Goal: Information Seeking & Learning: Learn about a topic

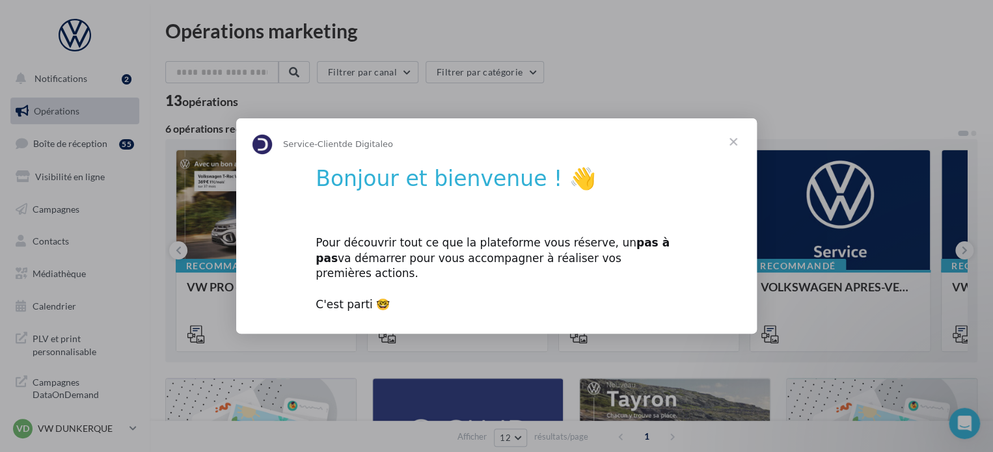
click at [729, 151] on span "Fermer" at bounding box center [733, 141] width 47 height 47
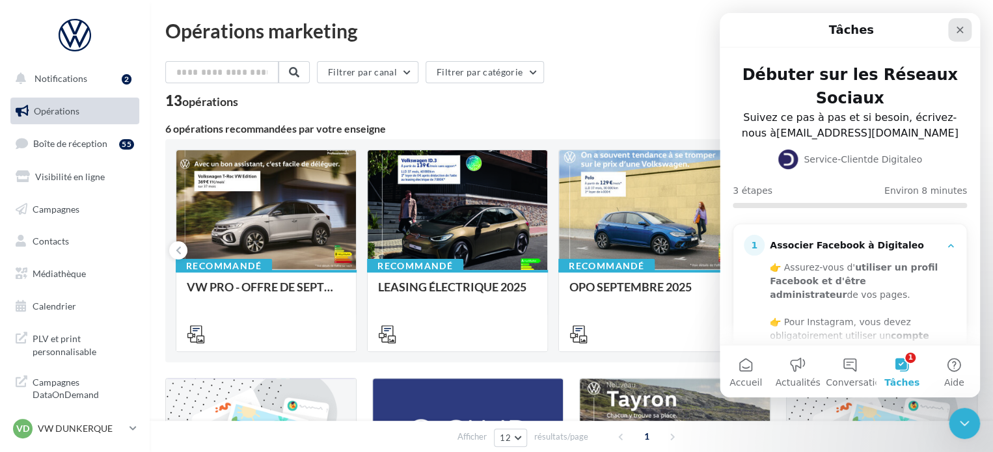
click at [961, 32] on icon "Fermer" at bounding box center [960, 30] width 10 height 10
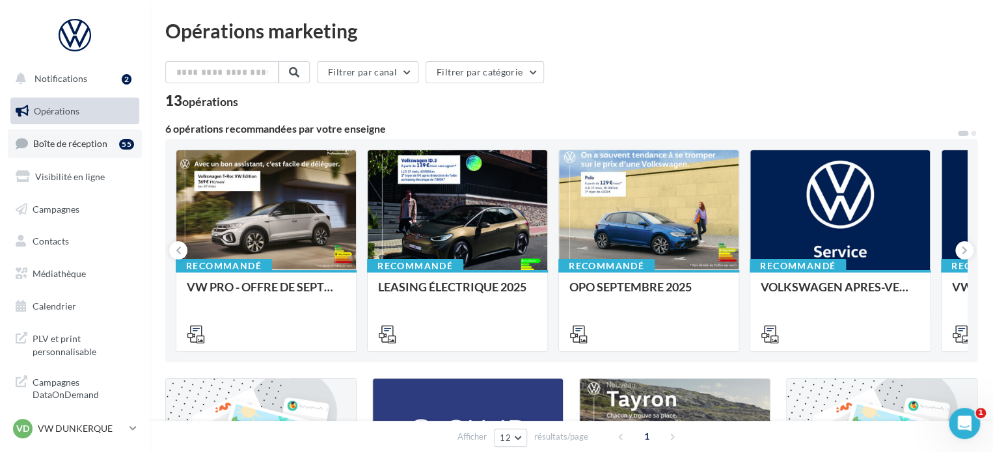
click at [61, 143] on span "Boîte de réception" at bounding box center [70, 143] width 74 height 11
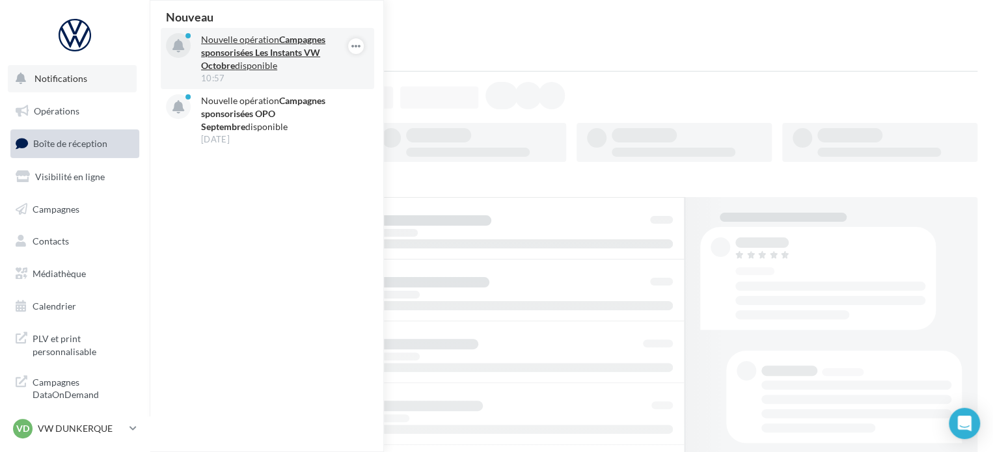
click at [288, 72] on div "10:57" at bounding box center [276, 78] width 151 height 12
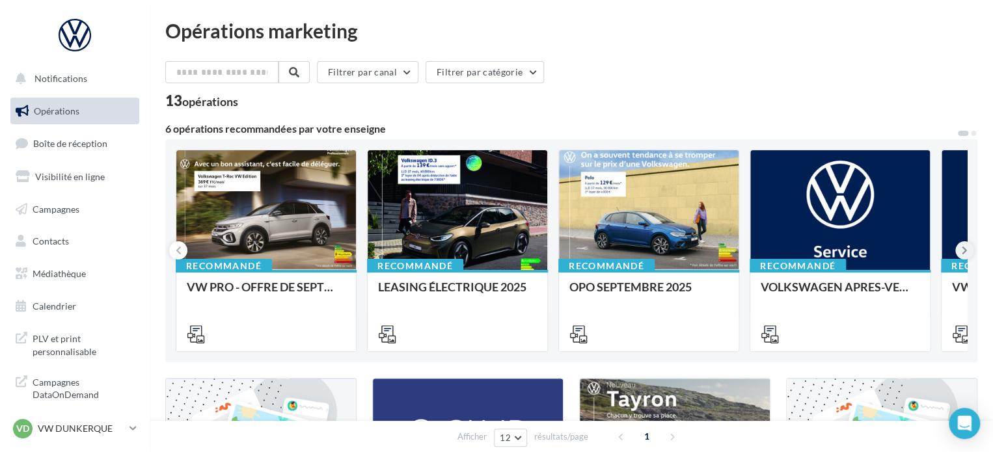
click at [962, 247] on icon at bounding box center [965, 250] width 6 height 13
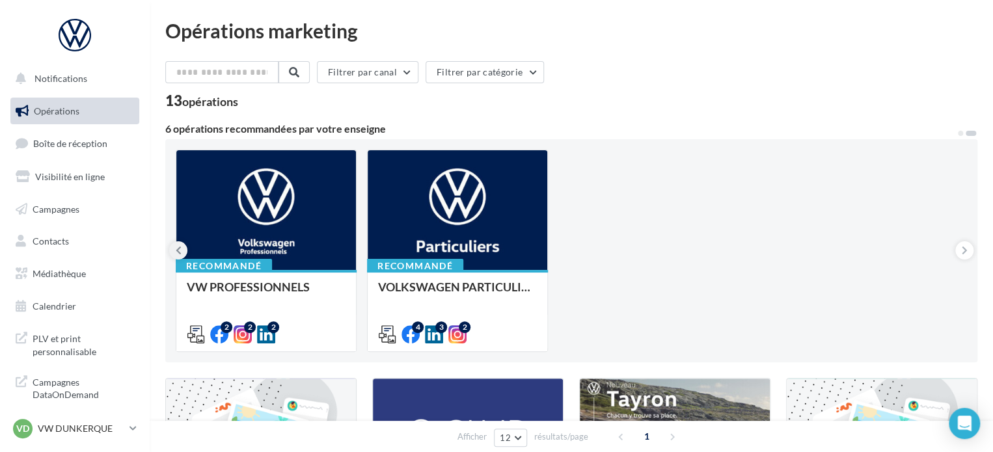
click at [179, 254] on icon at bounding box center [179, 250] width 6 height 13
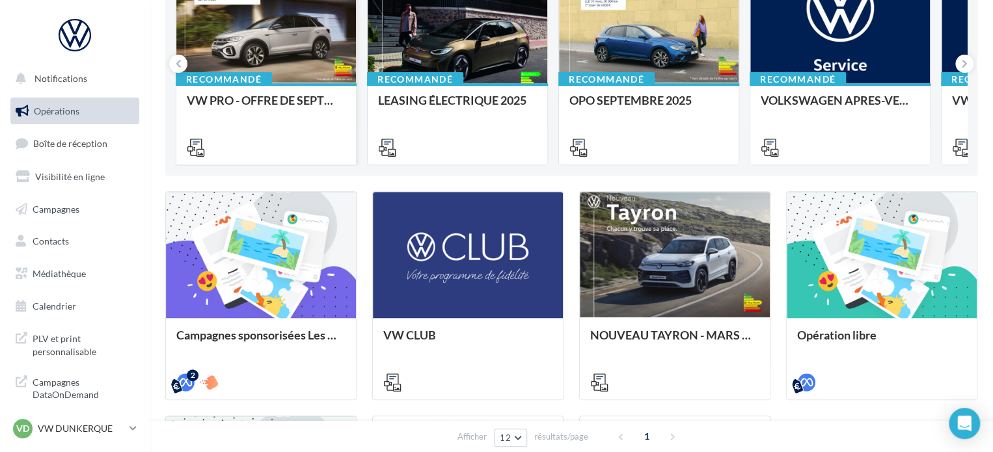
scroll to position [195, 0]
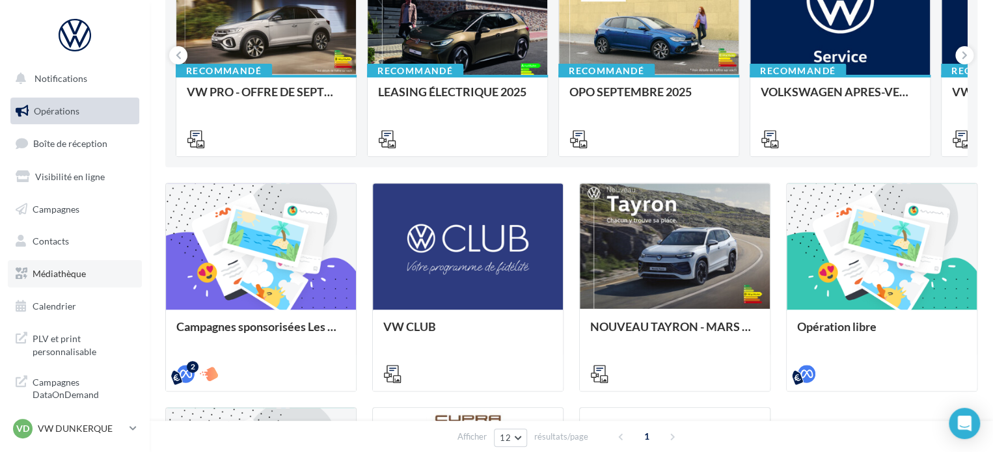
click at [34, 278] on span "Médiathèque" at bounding box center [59, 273] width 53 height 11
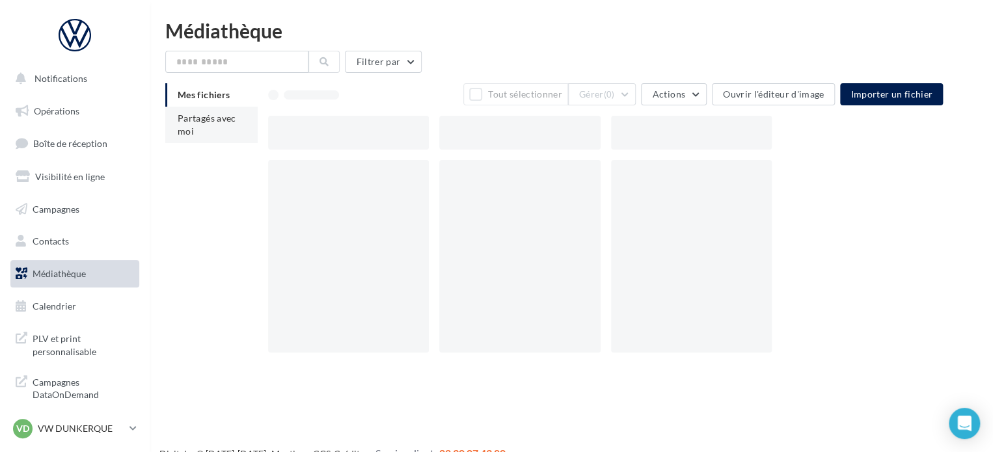
click at [206, 116] on span "Partagés avec moi" at bounding box center [207, 125] width 59 height 24
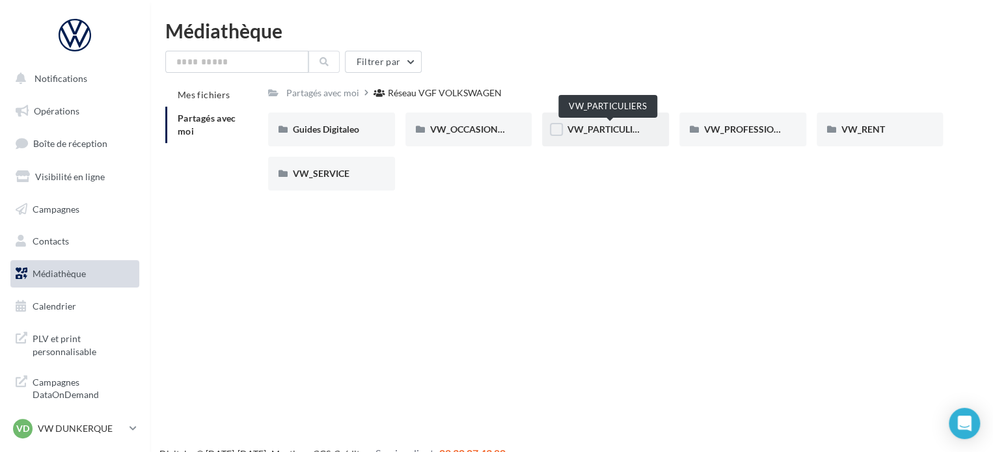
click at [618, 124] on span "VW_PARTICULIERS" at bounding box center [607, 129] width 81 height 11
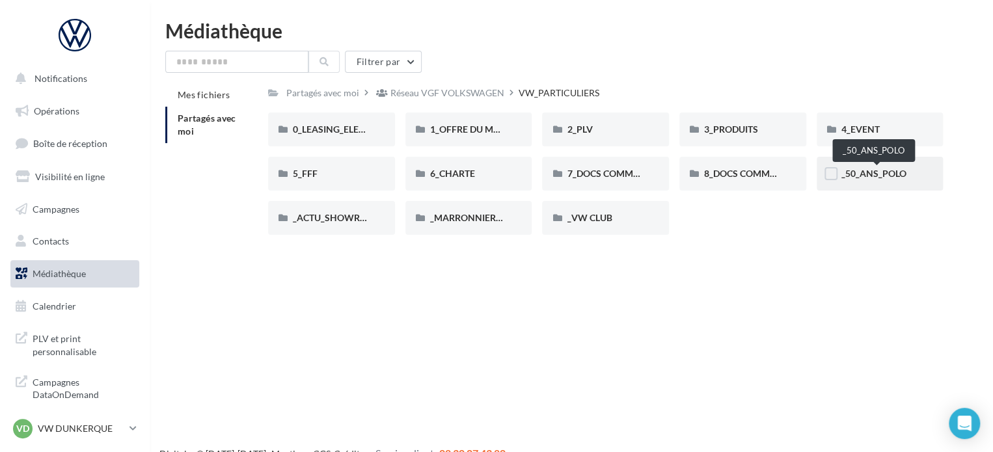
click at [875, 174] on span "_50_ANS_POLO" at bounding box center [873, 173] width 65 height 11
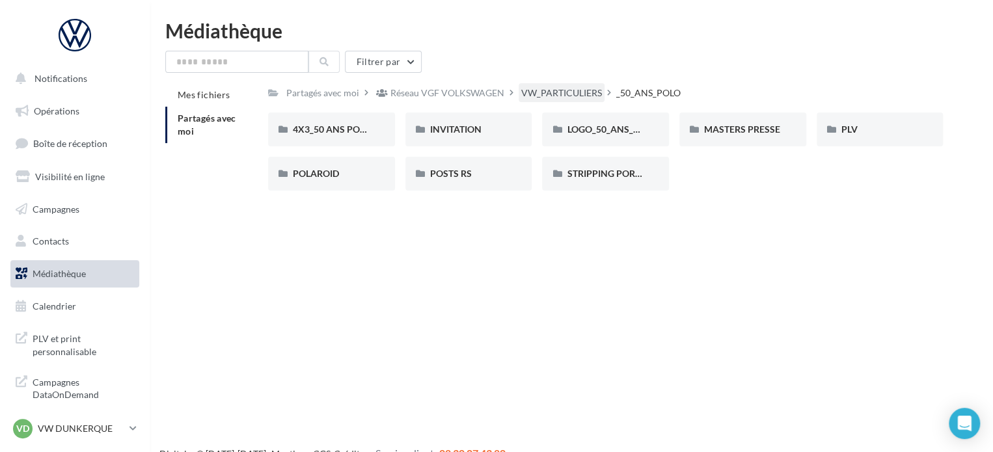
click at [557, 90] on div "VW_PARTICULIERS" at bounding box center [561, 93] width 81 height 13
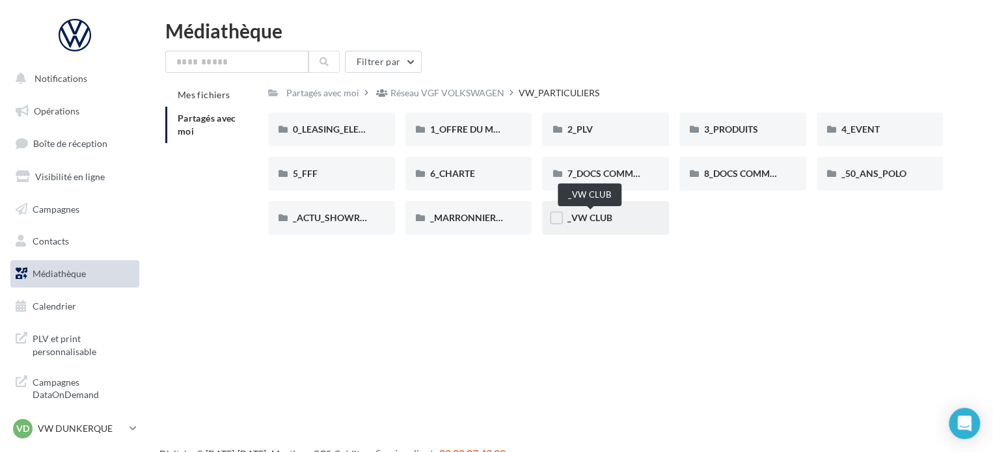
click at [601, 219] on span "_VW CLUB" at bounding box center [589, 217] width 45 height 11
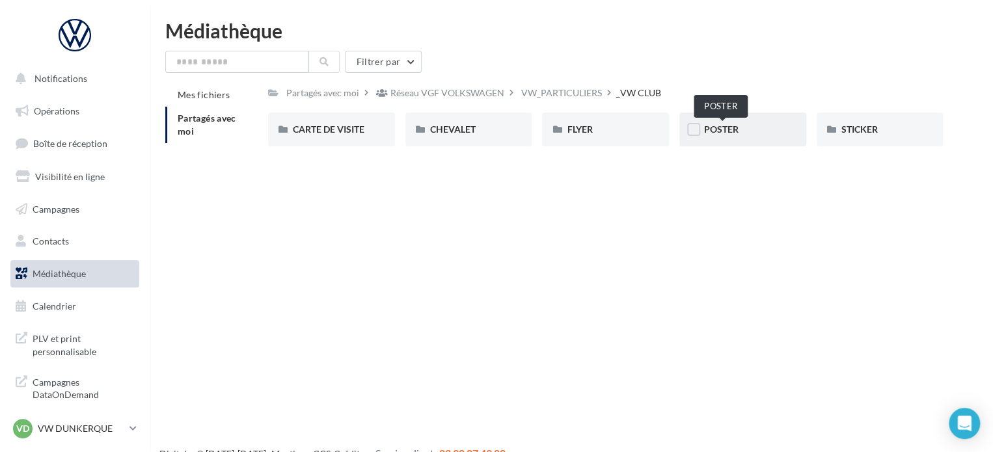
click at [735, 132] on span "POSTER" at bounding box center [721, 129] width 34 height 11
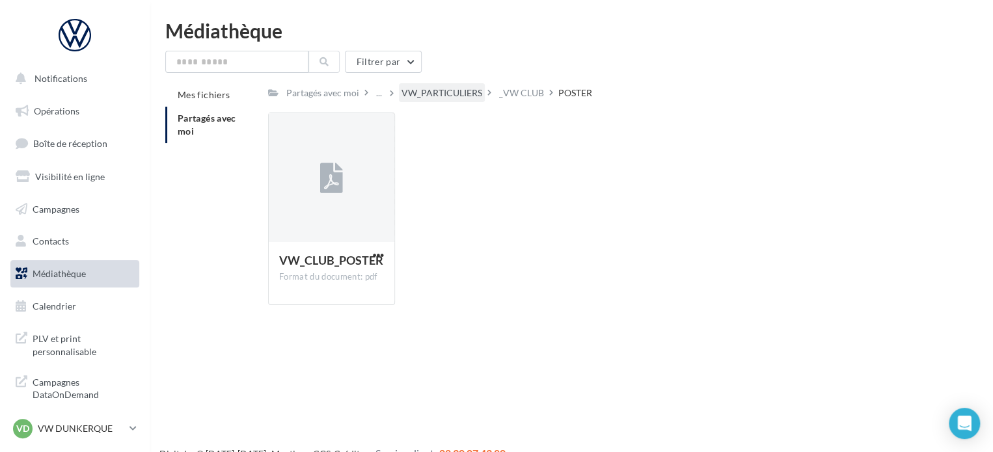
click at [465, 88] on div "VW_PARTICULIERS" at bounding box center [441, 93] width 81 height 13
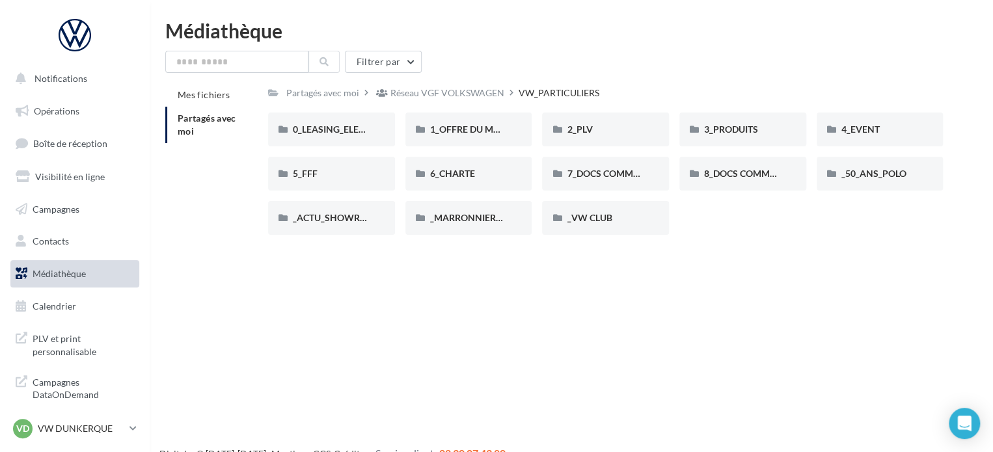
click at [472, 82] on div "Filtrer par Mes fichiers Partagés avec moi Partagés avec moi Réseau VGF VOLKSWA…" at bounding box center [571, 148] width 812 height 195
click at [468, 92] on div "Réseau VGF VOLKSWAGEN" at bounding box center [447, 93] width 114 height 13
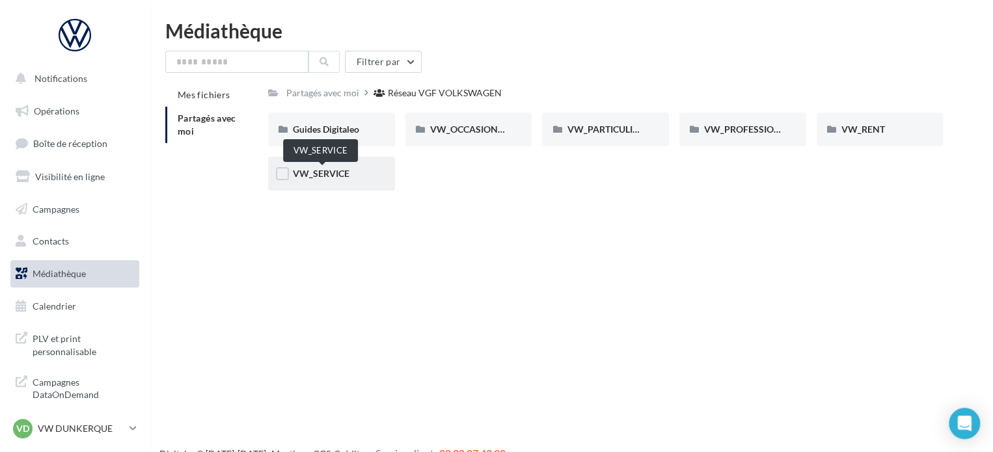
click at [333, 171] on span "VW_SERVICE" at bounding box center [321, 173] width 57 height 11
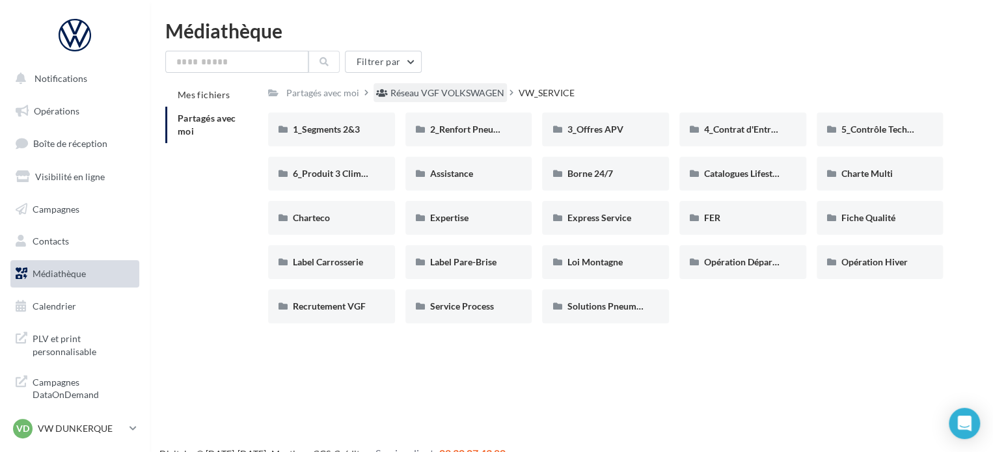
click at [426, 98] on div "Réseau VGF VOLKSWAGEN" at bounding box center [447, 93] width 114 height 13
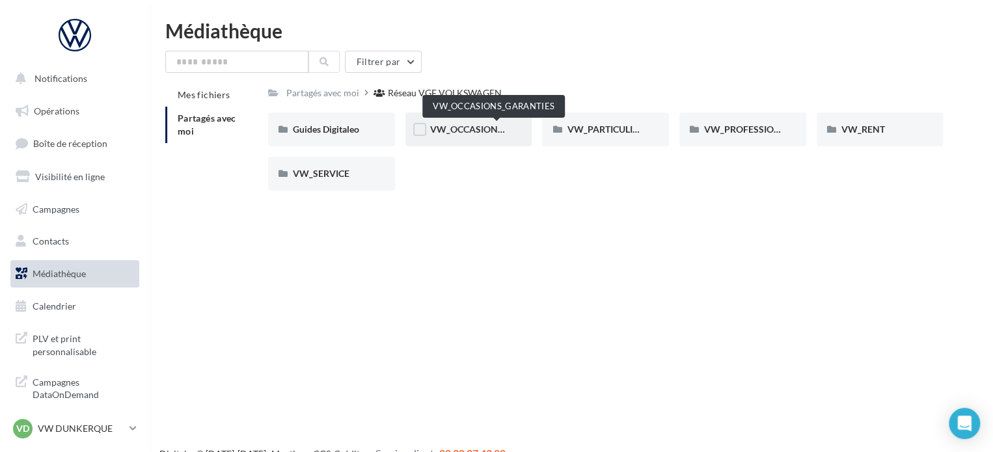
click at [460, 130] on span "VW_OCCASIONS_GARANTIES" at bounding box center [494, 129] width 128 height 11
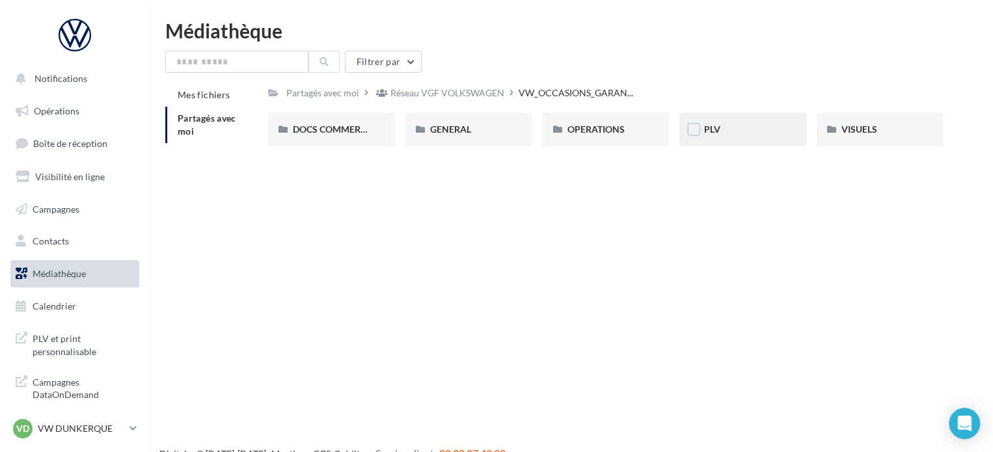
click at [720, 133] on span "PLV" at bounding box center [712, 129] width 16 height 11
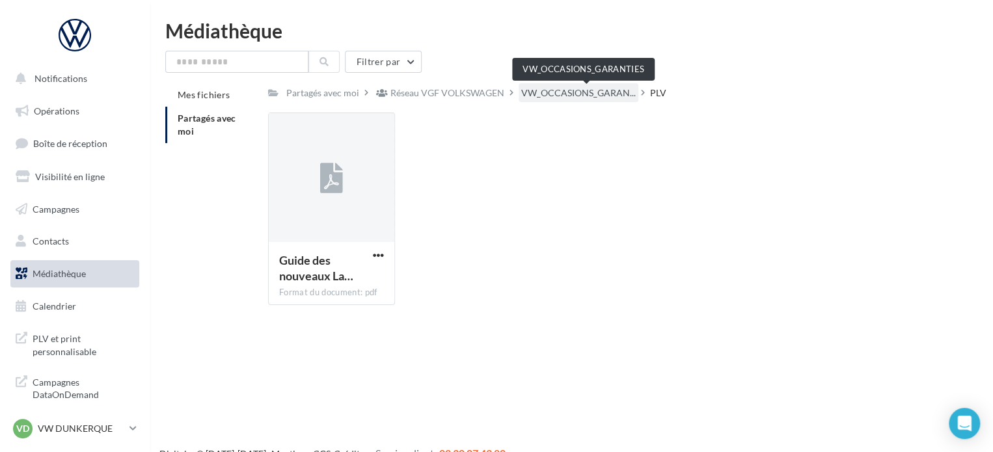
click at [595, 89] on span "VW_OCCASIONS_GARAN..." at bounding box center [578, 93] width 115 height 13
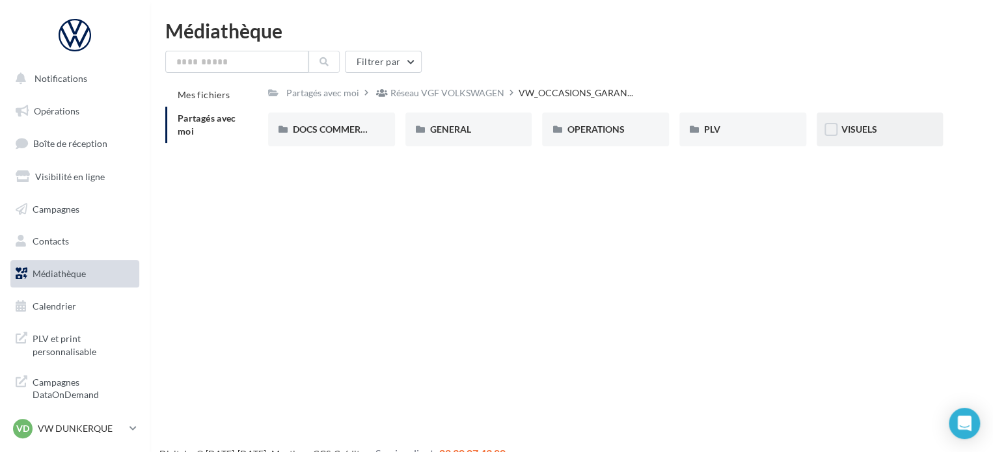
click at [853, 126] on span "VISUELS" at bounding box center [859, 129] width 36 height 11
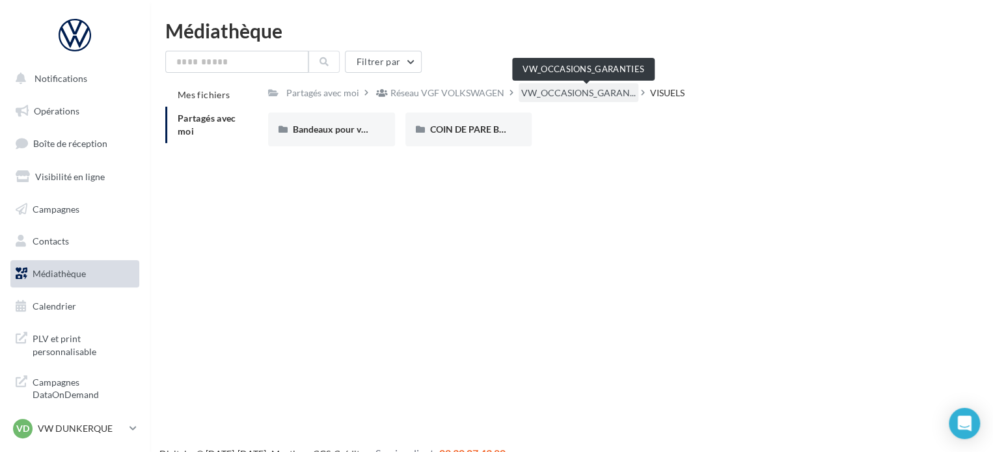
click at [599, 87] on span "VW_OCCASIONS_GARAN..." at bounding box center [578, 93] width 115 height 13
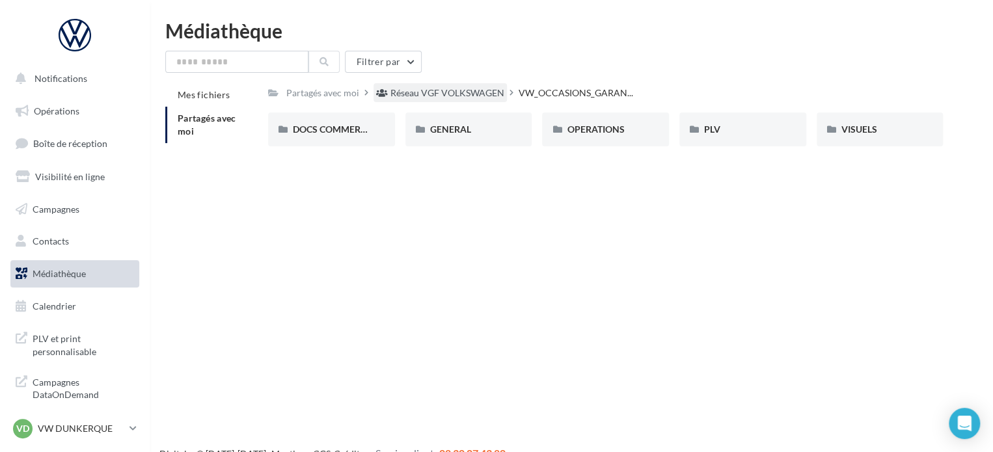
click at [445, 96] on div "Réseau VGF VOLKSWAGEN" at bounding box center [447, 93] width 114 height 13
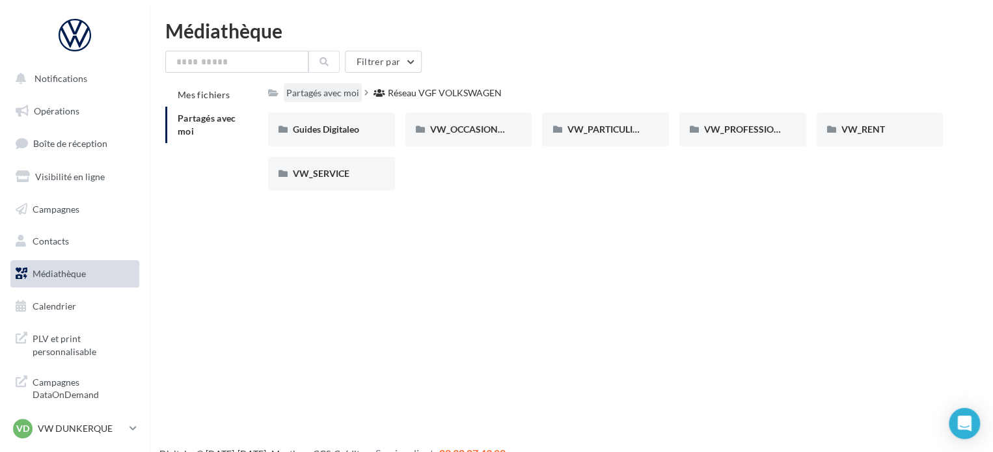
click at [309, 96] on div "Partagés avec moi" at bounding box center [322, 93] width 73 height 13
click at [340, 170] on span "VW_SERVICE" at bounding box center [321, 173] width 57 height 11
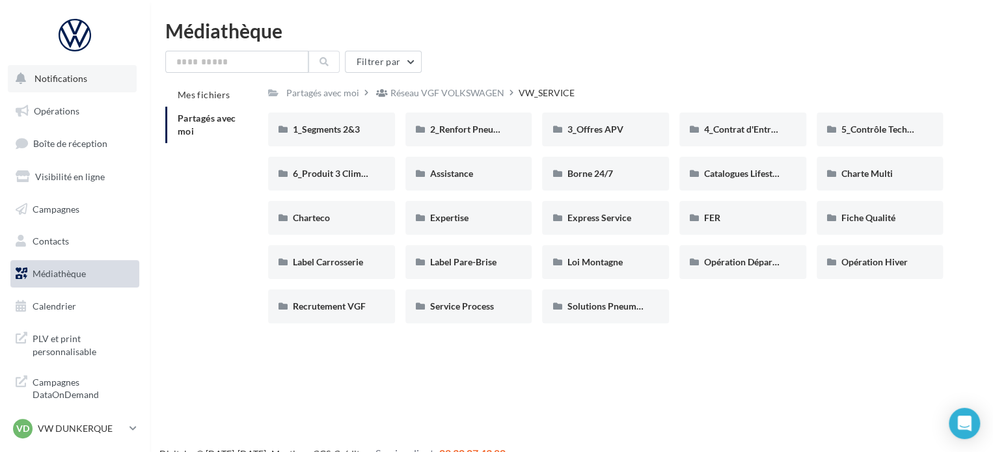
click at [51, 83] on span "Notifications" at bounding box center [60, 78] width 53 height 11
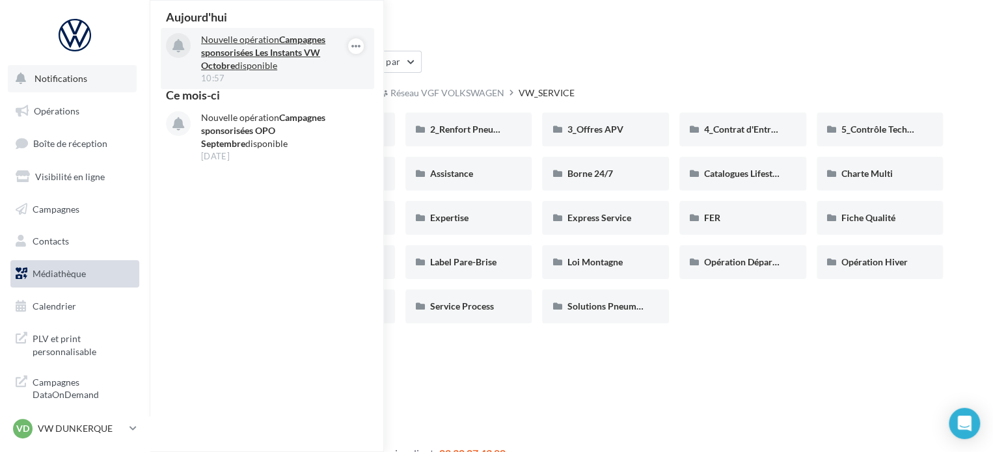
click at [271, 46] on strong "Campagnes sponsorisées Les Instants VW Octobre" at bounding box center [263, 52] width 124 height 37
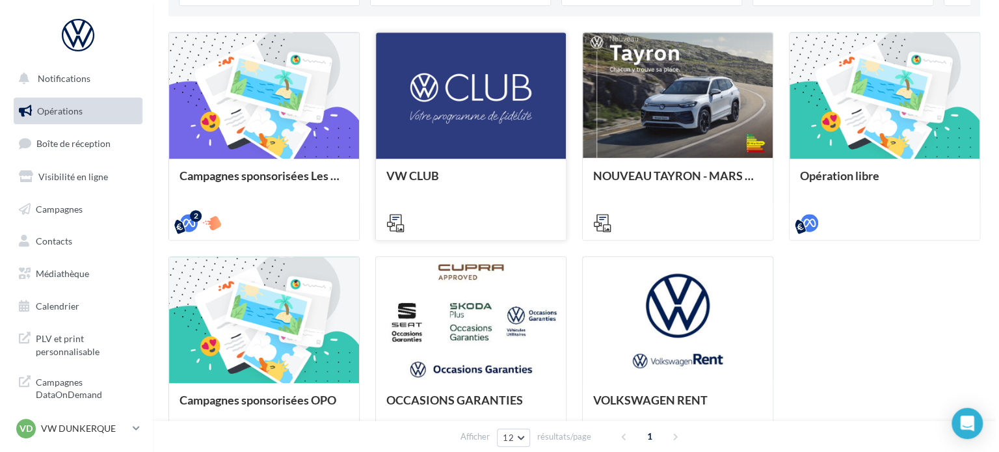
scroll to position [260, 0]
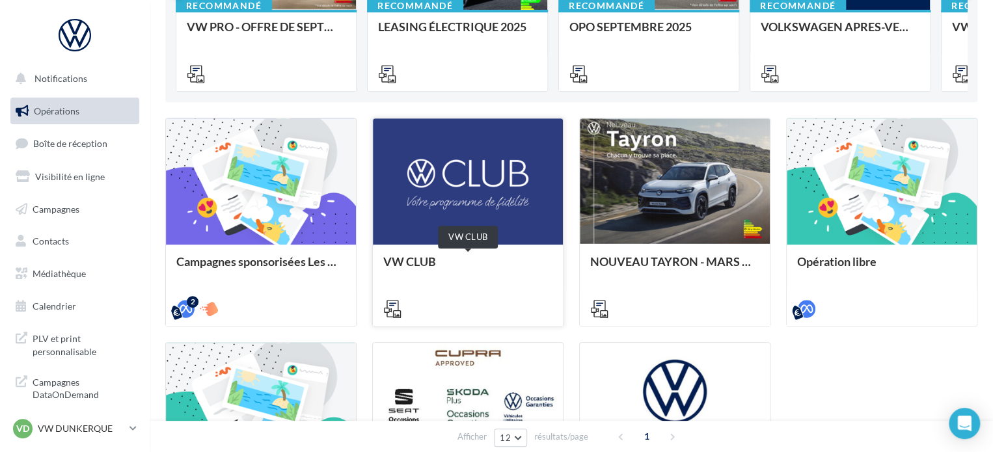
click at [428, 265] on div "VW CLUB" at bounding box center [467, 268] width 169 height 26
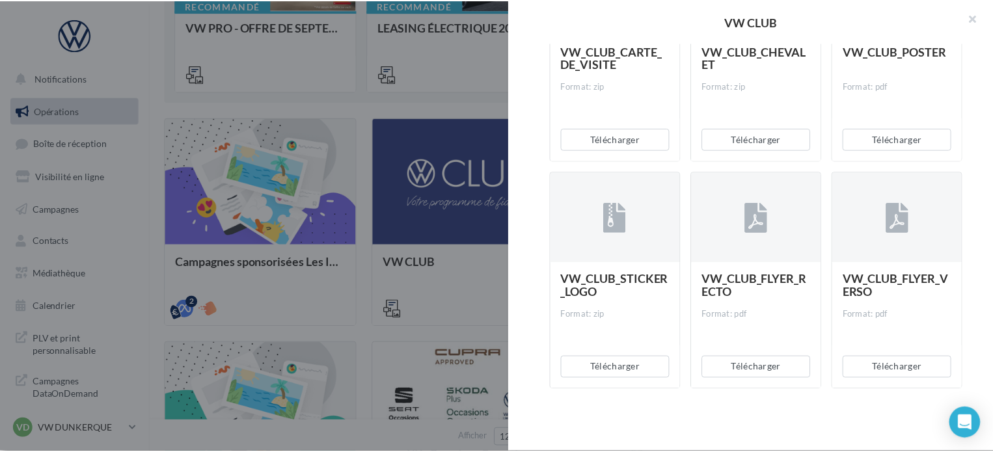
scroll to position [331, 0]
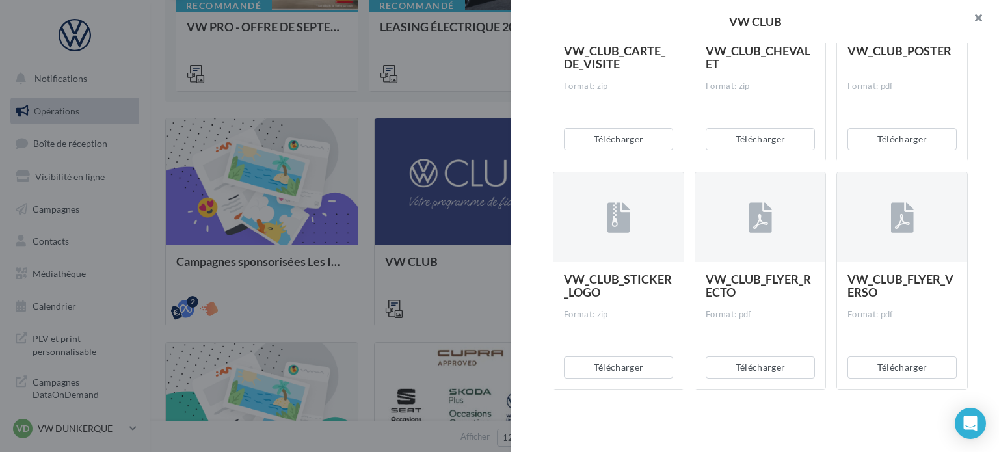
click at [986, 11] on button "button" at bounding box center [973, 19] width 52 height 39
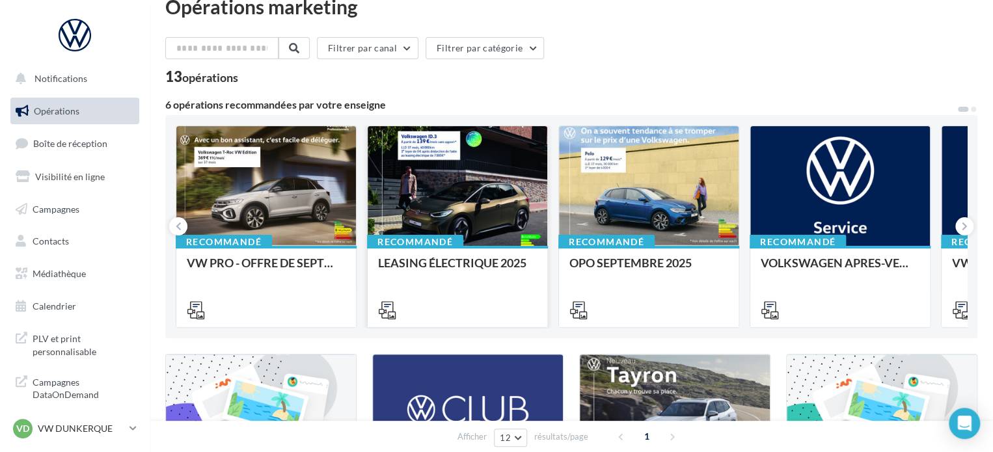
scroll to position [0, 0]
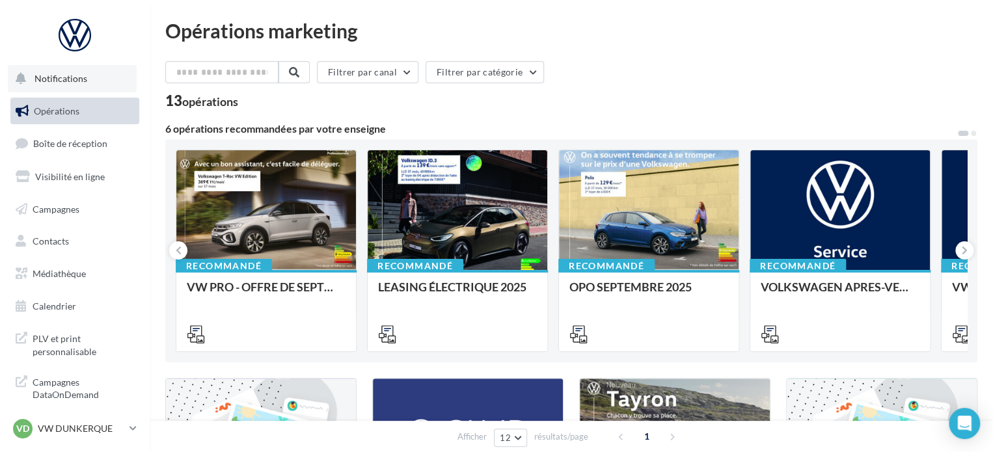
click at [86, 90] on button "Notifications" at bounding box center [72, 78] width 129 height 27
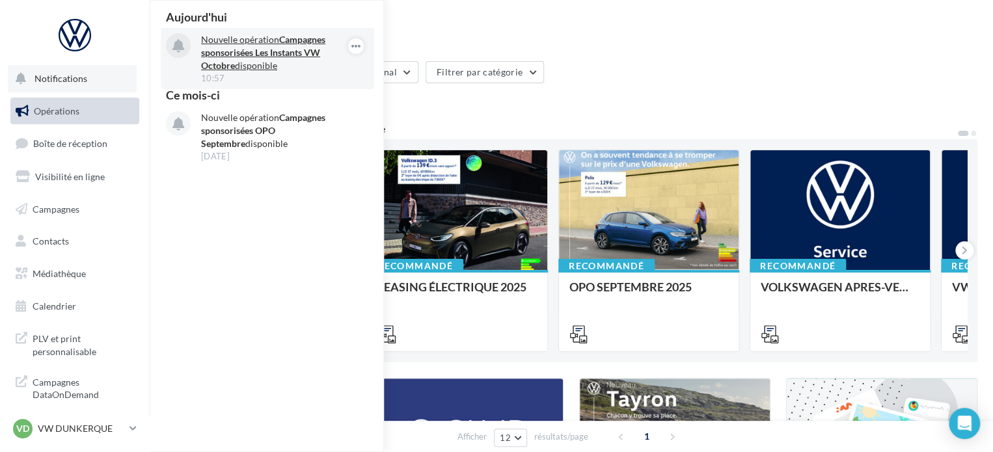
click at [283, 43] on strong "Campagnes sponsorisées Les Instants VW Octobre" at bounding box center [263, 52] width 124 height 37
click at [247, 51] on strong "Campagnes sponsorisées Les Instants VW Octobre" at bounding box center [263, 52] width 124 height 37
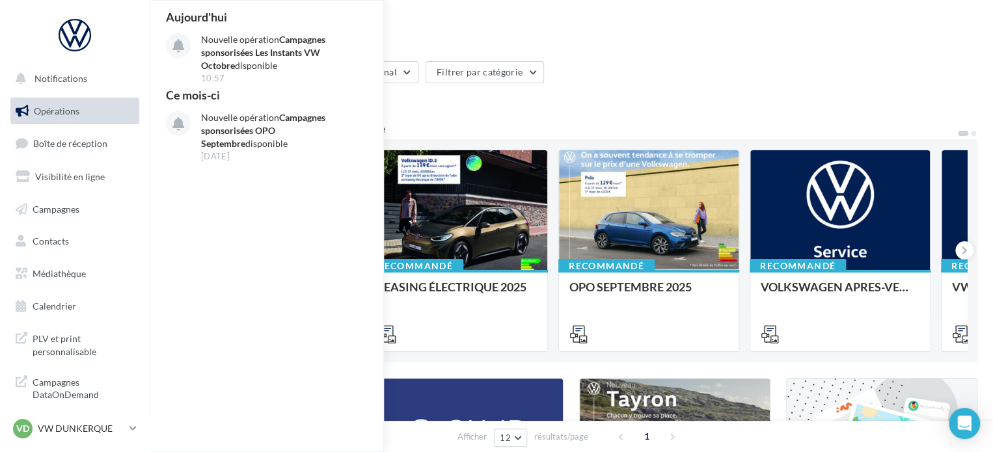
click at [632, 75] on div "Filtrer par canal Filtrer par catégorie" at bounding box center [571, 74] width 812 height 27
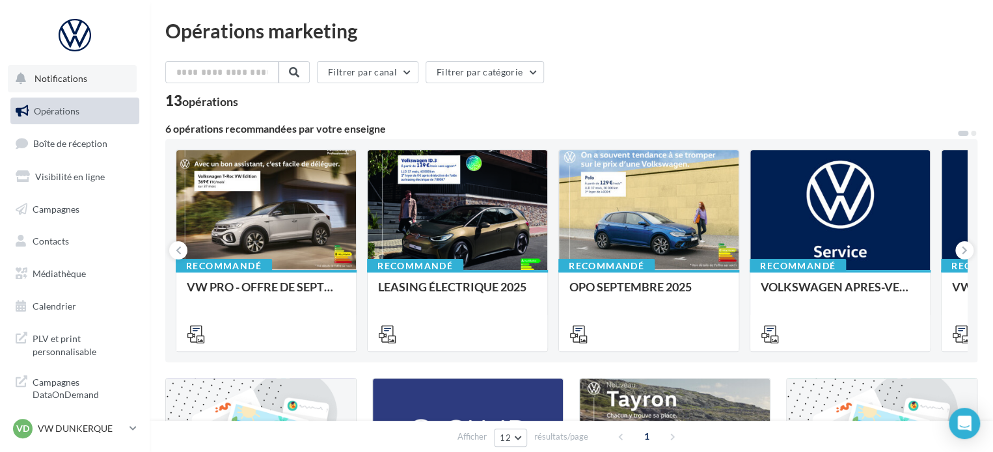
click at [70, 81] on span "Notifications" at bounding box center [60, 78] width 53 height 11
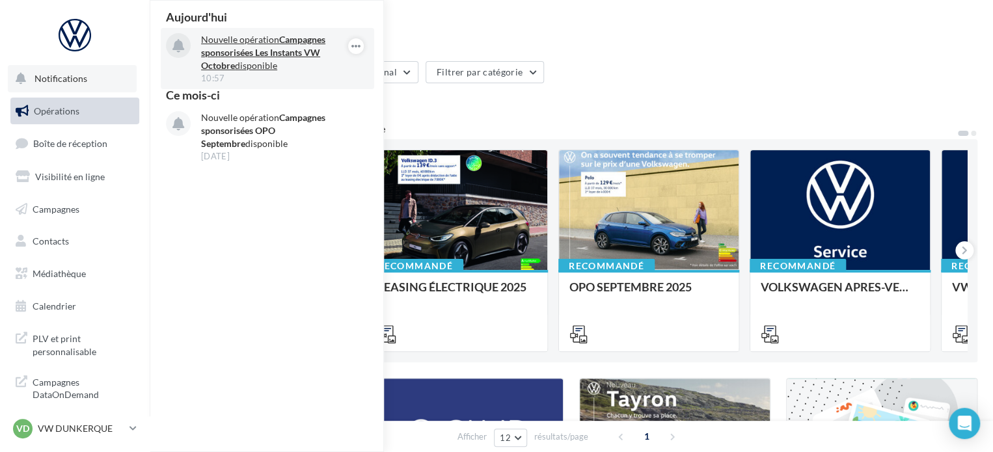
click at [264, 47] on strong "Campagnes sponsorisées Les Instants VW Octobre" at bounding box center [263, 52] width 124 height 37
click at [245, 51] on strong "Campagnes sponsorisées Les Instants VW Octobre" at bounding box center [263, 52] width 124 height 37
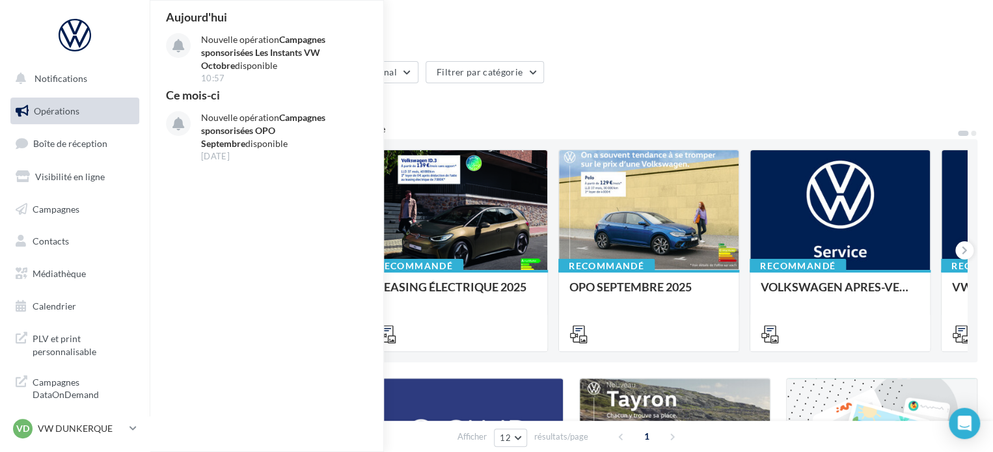
click at [609, 58] on div "Opérations marketing Filtrer par canal Filtrer par catégorie 13 opérations 6 op…" at bounding box center [571, 437] width 812 height 832
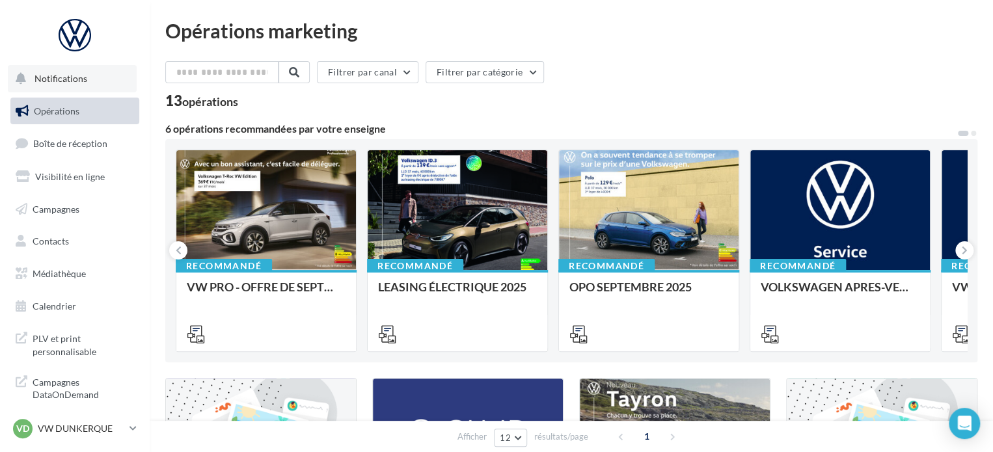
click at [75, 83] on span "Notifications" at bounding box center [60, 78] width 53 height 11
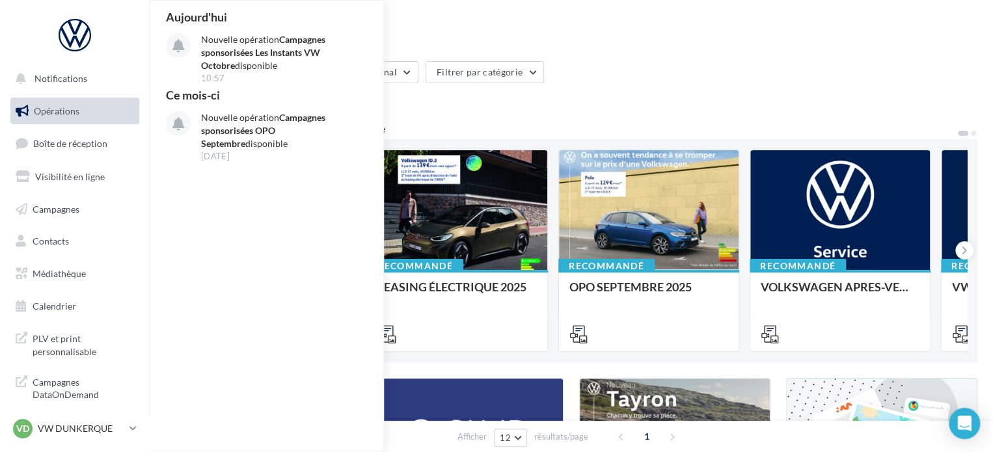
click at [702, 98] on div "13 opérations" at bounding box center [571, 102] width 812 height 17
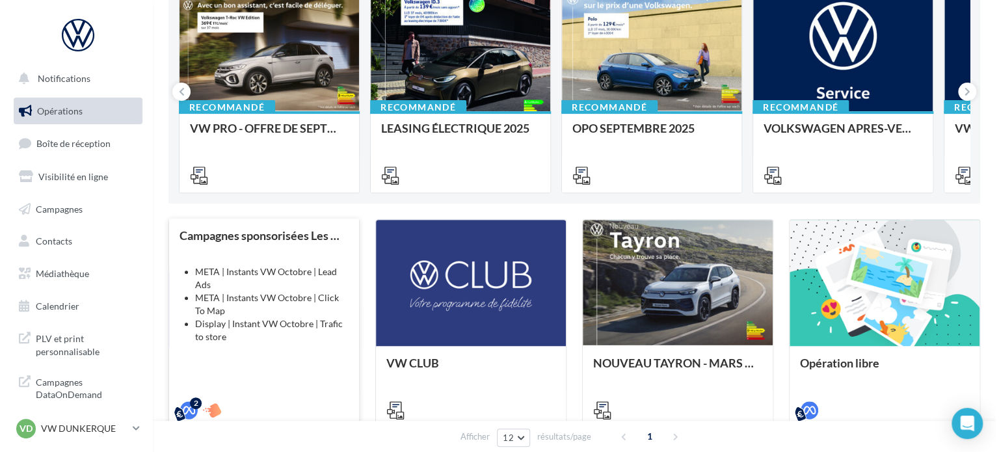
scroll to position [260, 0]
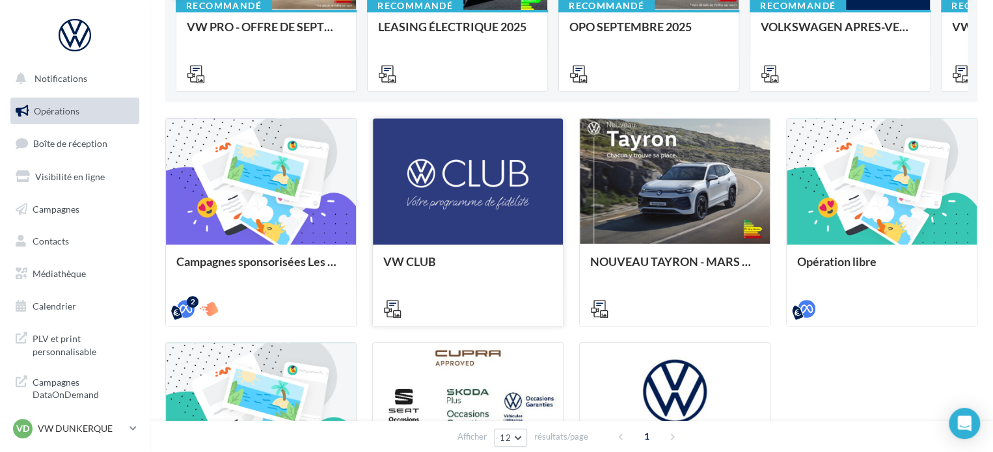
click at [445, 184] on div at bounding box center [468, 182] width 190 height 128
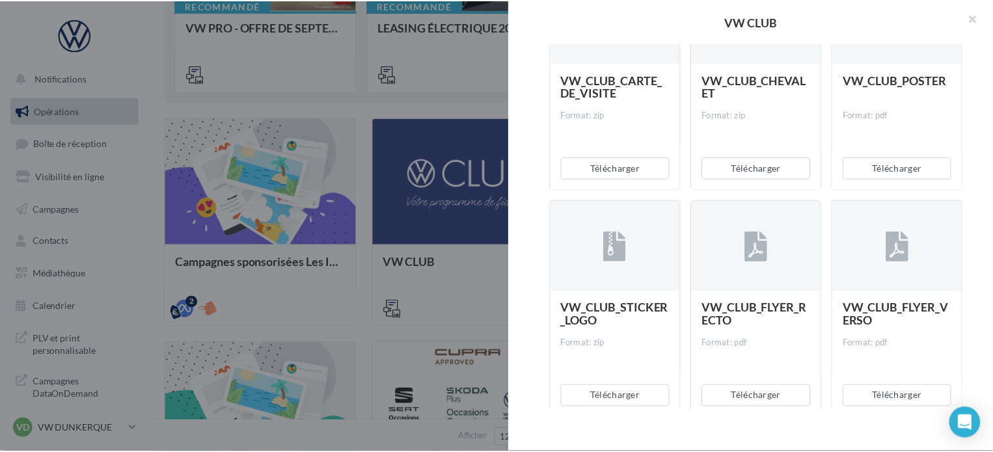
scroll to position [331, 0]
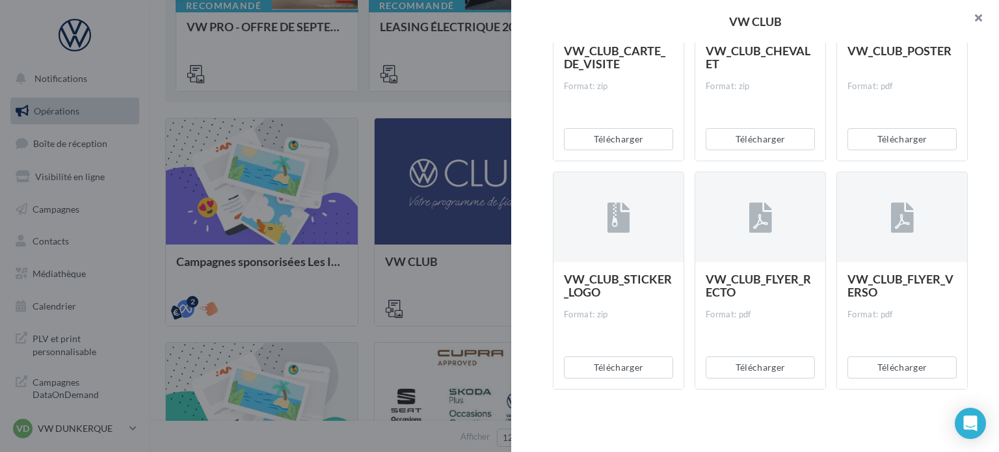
click at [982, 12] on button "button" at bounding box center [973, 19] width 52 height 39
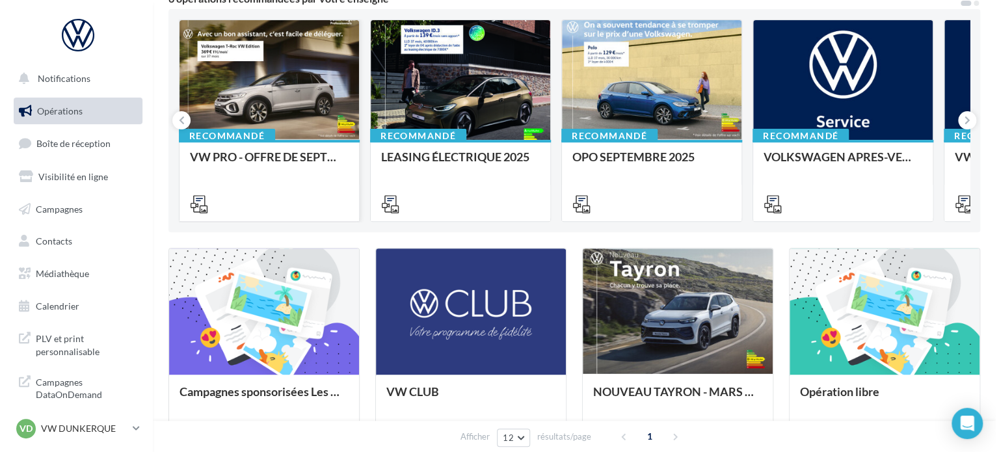
scroll to position [325, 0]
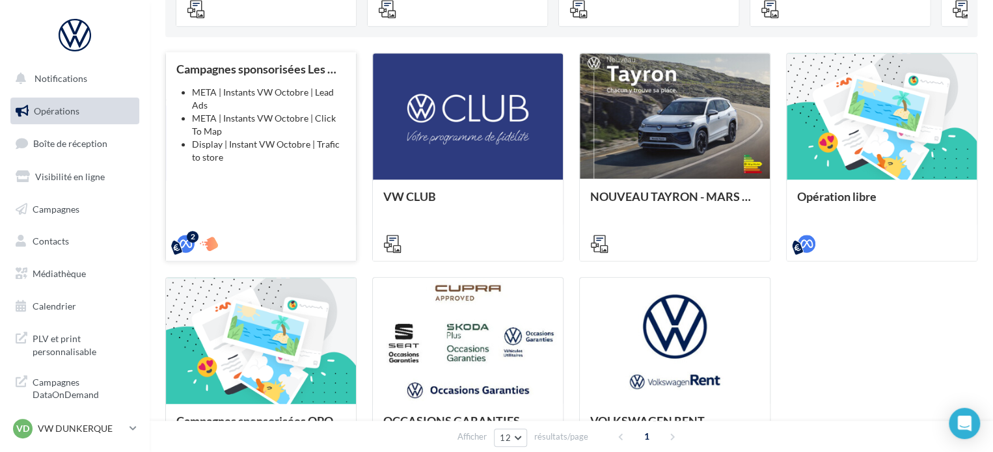
click at [289, 178] on div "Campagnes sponsorisées Les Instants VW Octobre META | Instants VW Octobre | Lea…" at bounding box center [260, 155] width 169 height 187
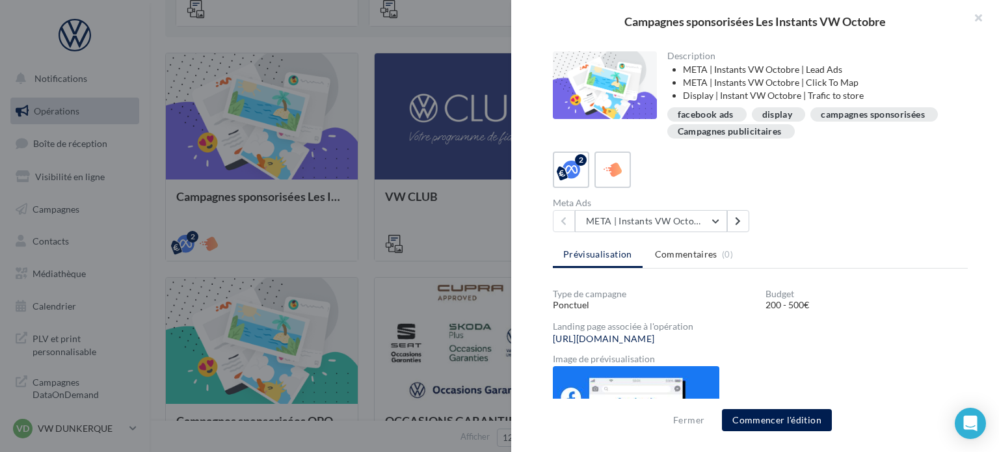
scroll to position [25, 0]
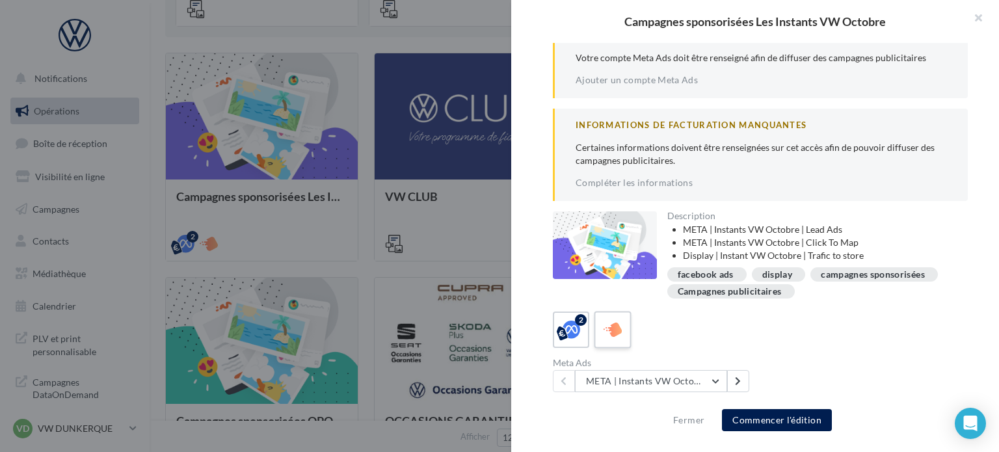
click at [611, 325] on icon at bounding box center [613, 330] width 19 height 19
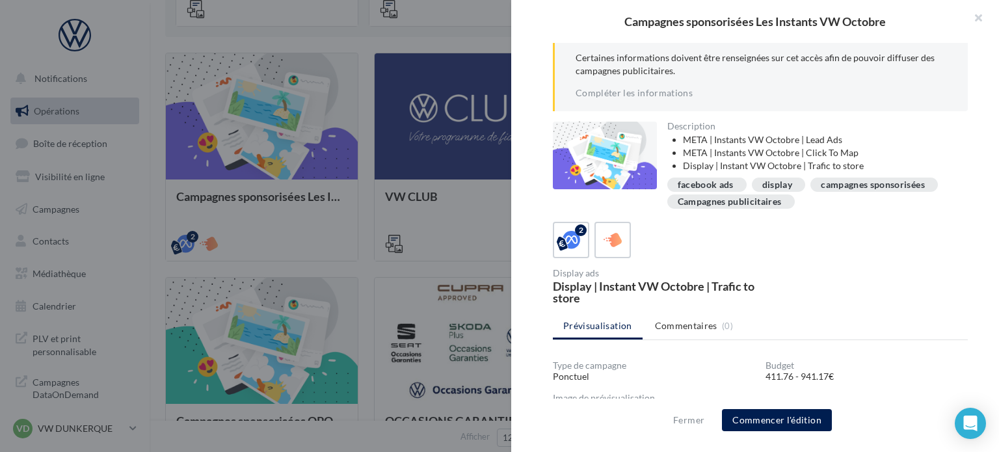
click at [576, 333] on ul "Prévisualisation Commentaires (0)" at bounding box center [760, 327] width 415 height 26
click at [575, 241] on icon at bounding box center [571, 239] width 19 height 19
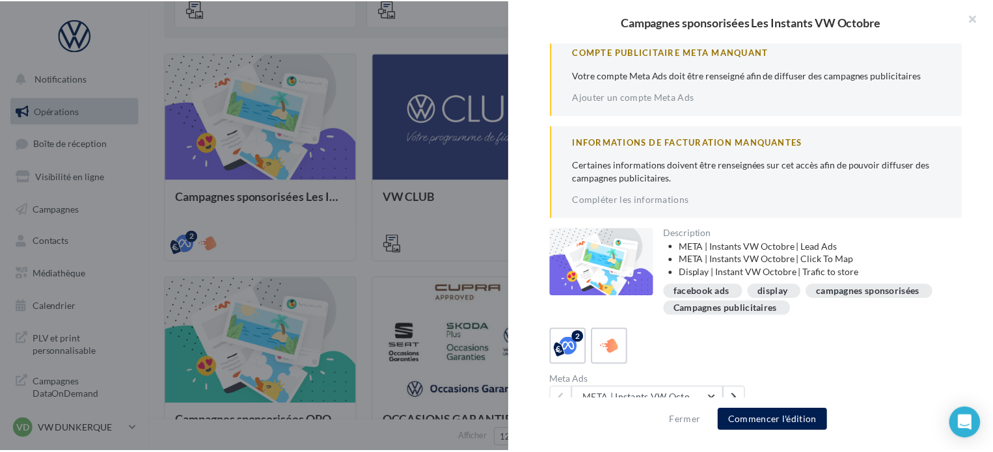
scroll to position [0, 0]
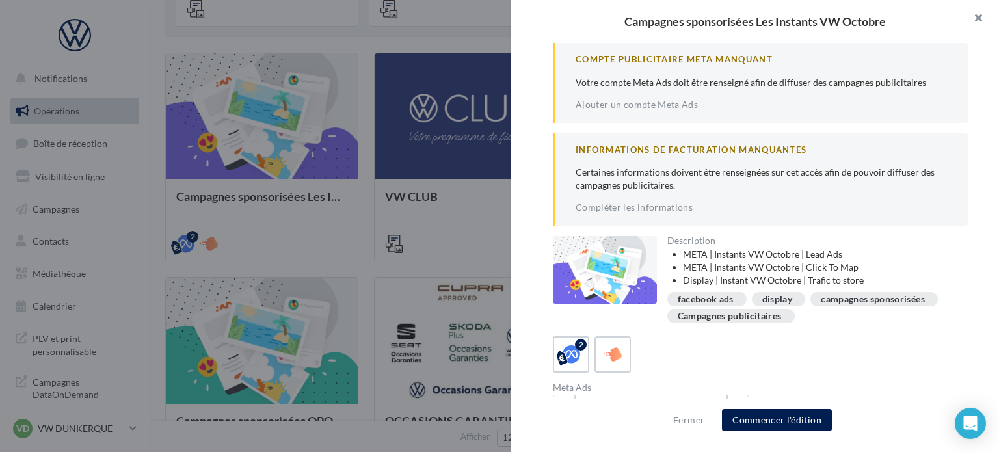
click at [973, 17] on button "button" at bounding box center [973, 19] width 52 height 39
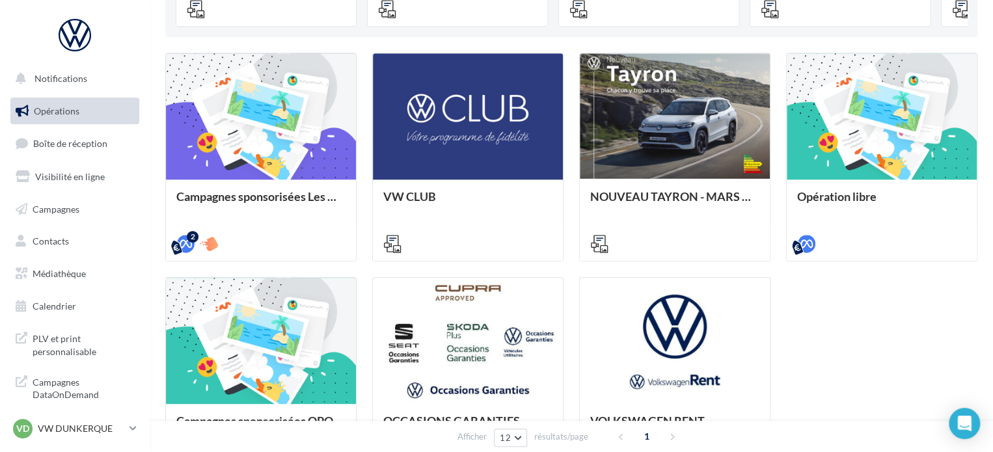
drag, startPoint x: 828, startPoint y: 338, endPoint x: 825, endPoint y: 330, distance: 8.2
click at [829, 338] on div "Campagnes sponsorisées Les Instants VW Octobre META | Instants VW Octobre | Lea…" at bounding box center [571, 269] width 812 height 433
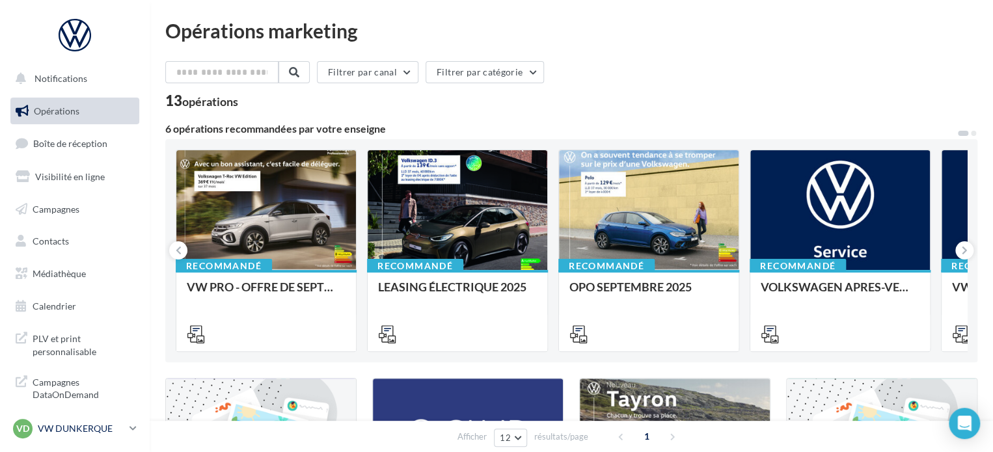
click at [85, 430] on p "VW DUNKERQUE" at bounding box center [81, 428] width 87 height 13
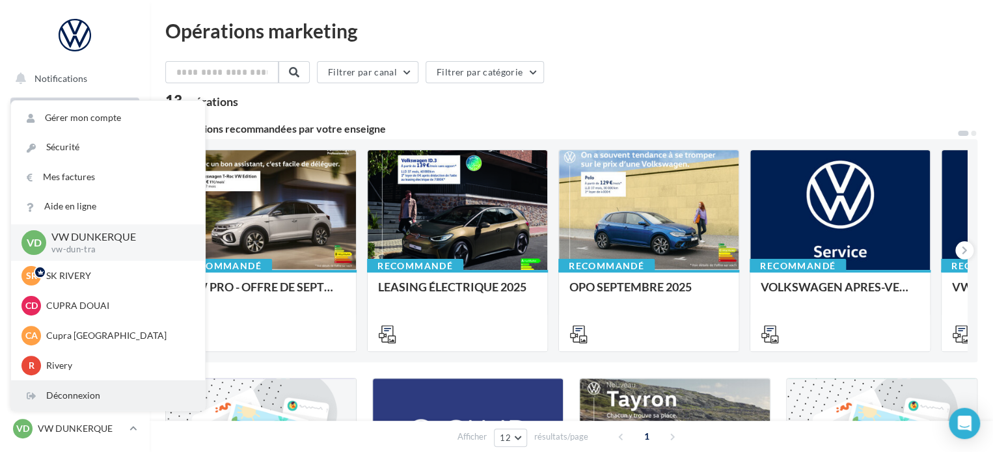
click at [71, 400] on div "Déconnexion" at bounding box center [108, 395] width 194 height 29
